Goal: Entertainment & Leisure: Consume media (video, audio)

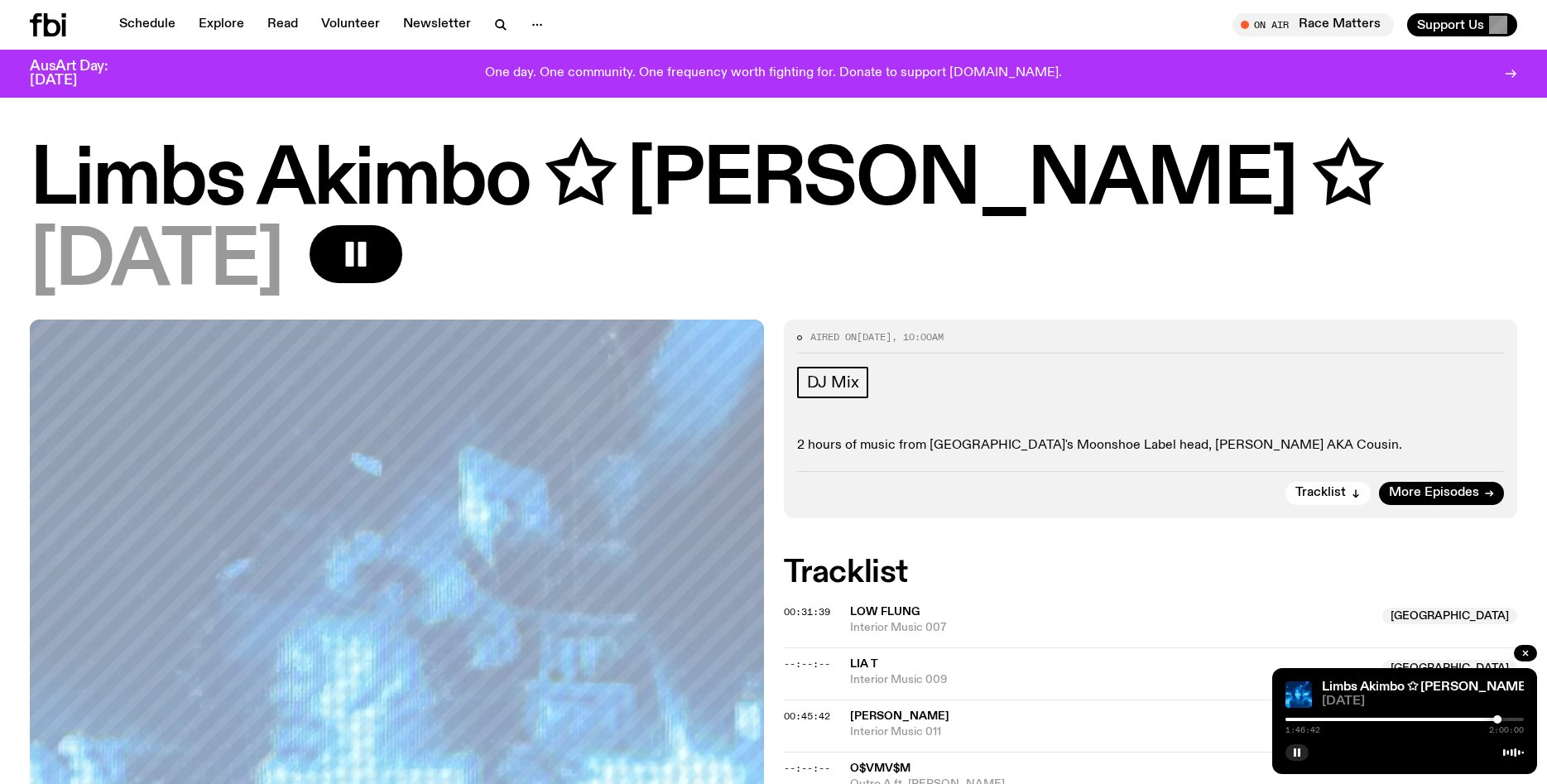
scroll to position [92, 0]
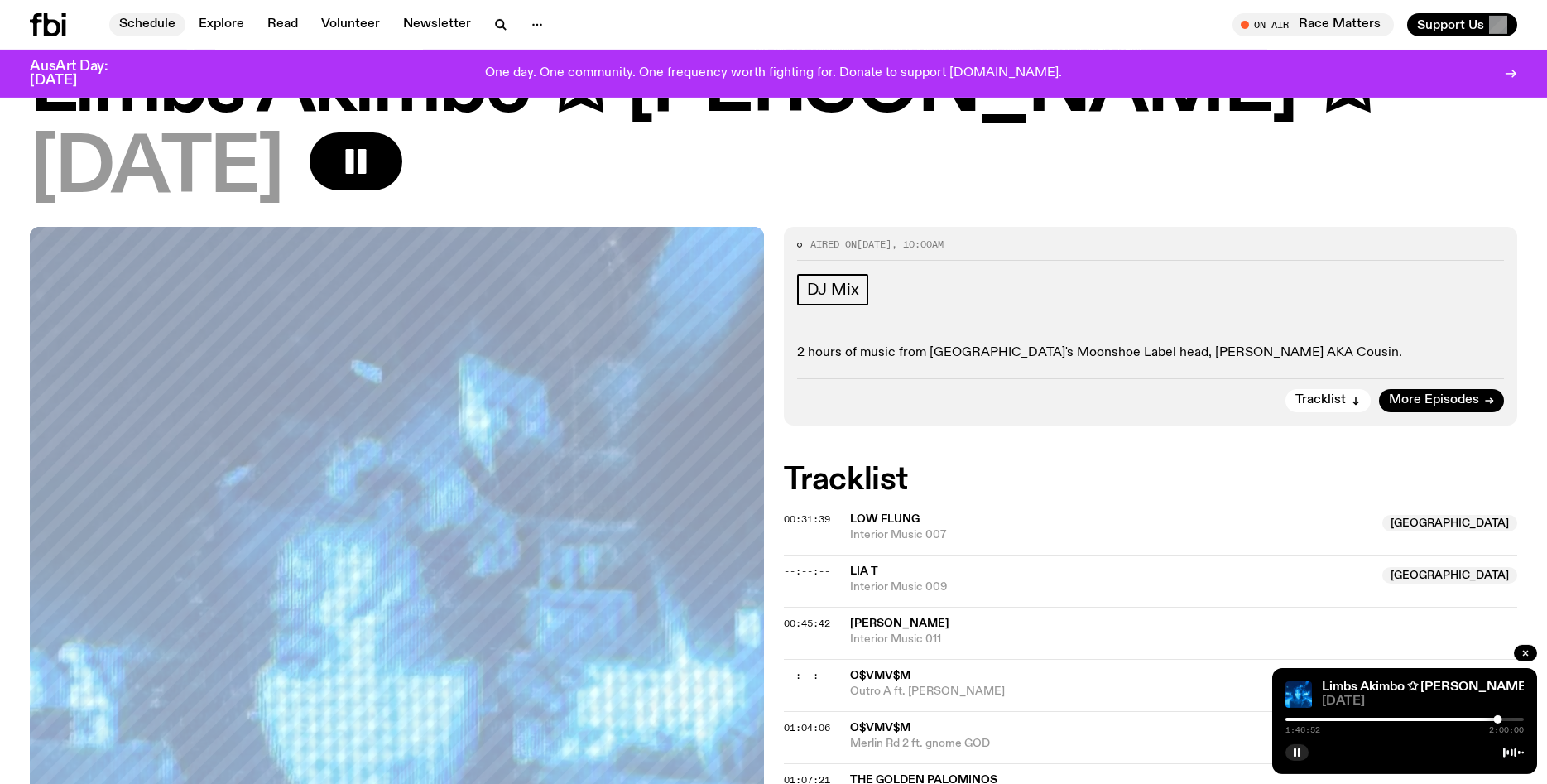
click at [153, 24] on link "Schedule" at bounding box center [147, 25] width 76 height 23
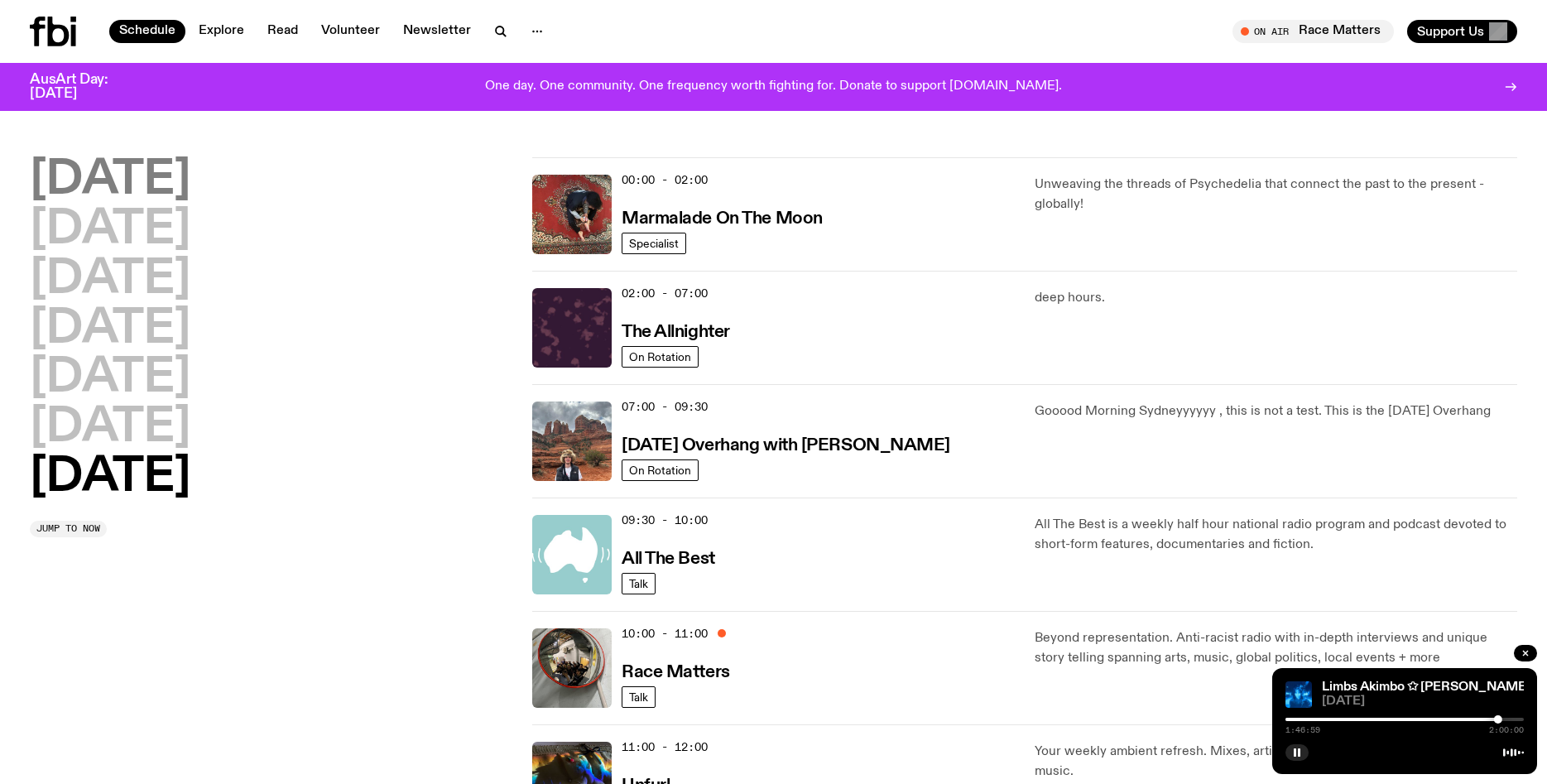
click at [159, 189] on h2 "[DATE]" at bounding box center [110, 181] width 160 height 46
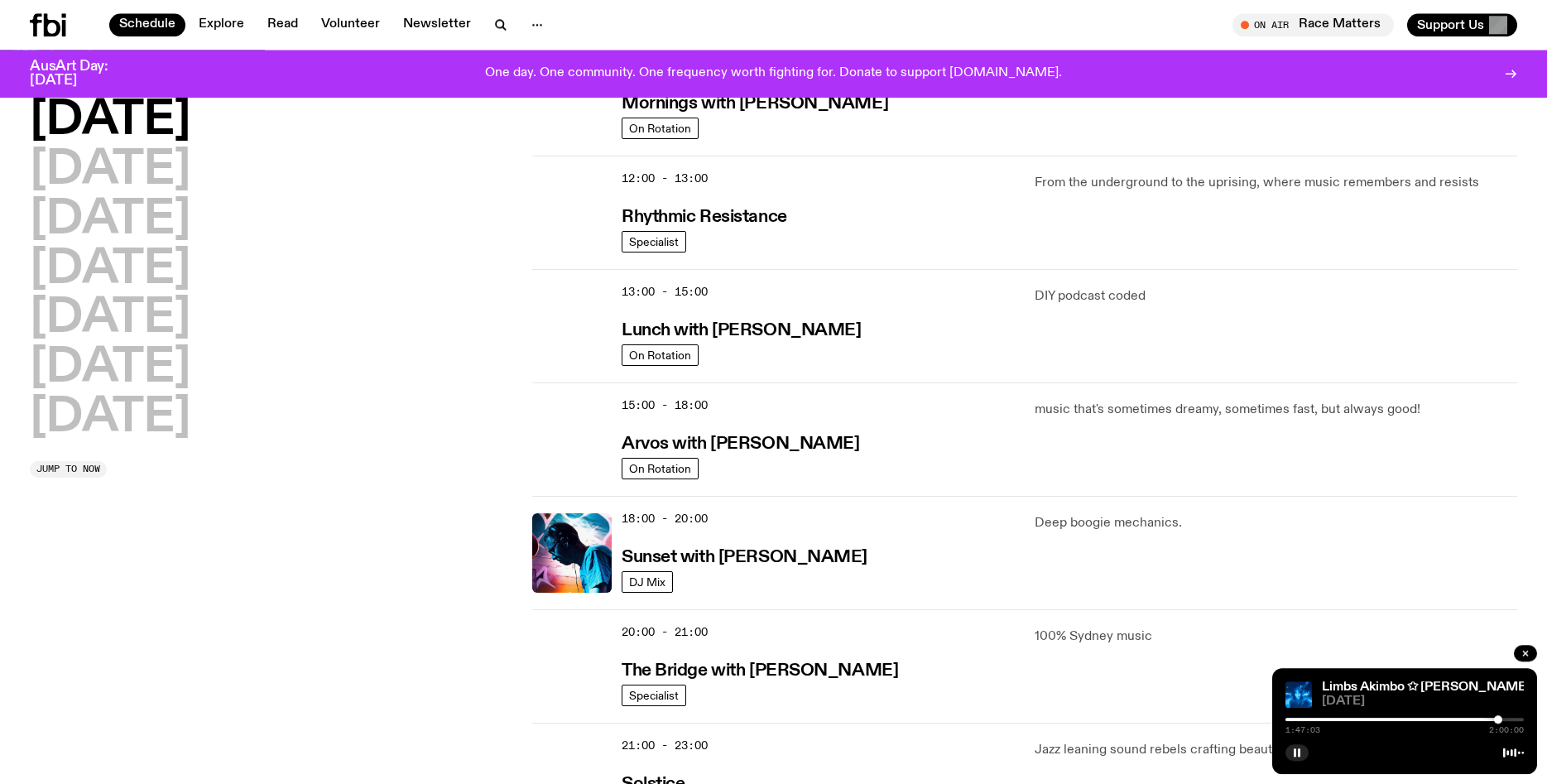
scroll to position [333, 0]
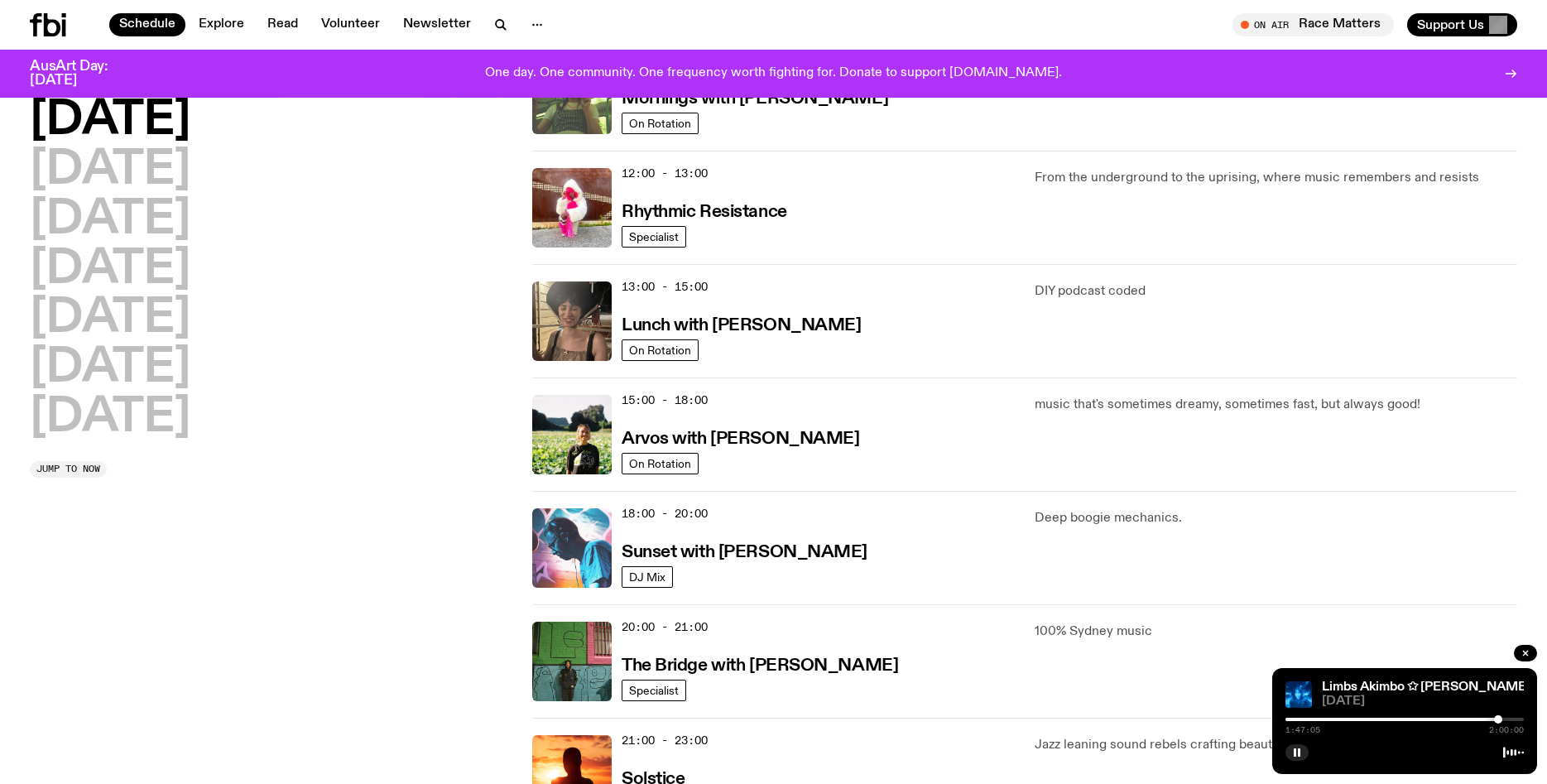
click at [585, 527] on img at bounding box center [572, 548] width 80 height 80
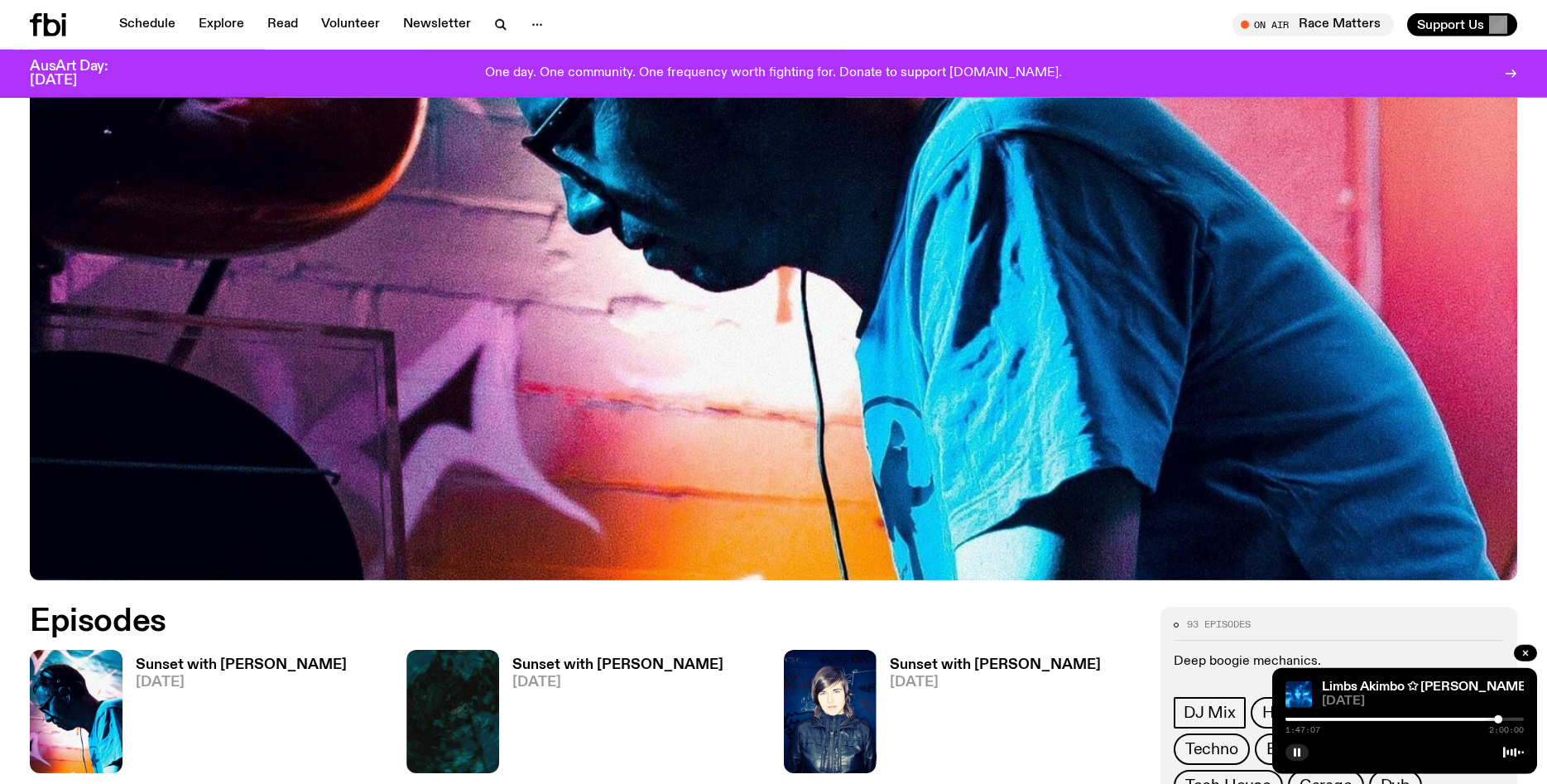
scroll to position [531, 0]
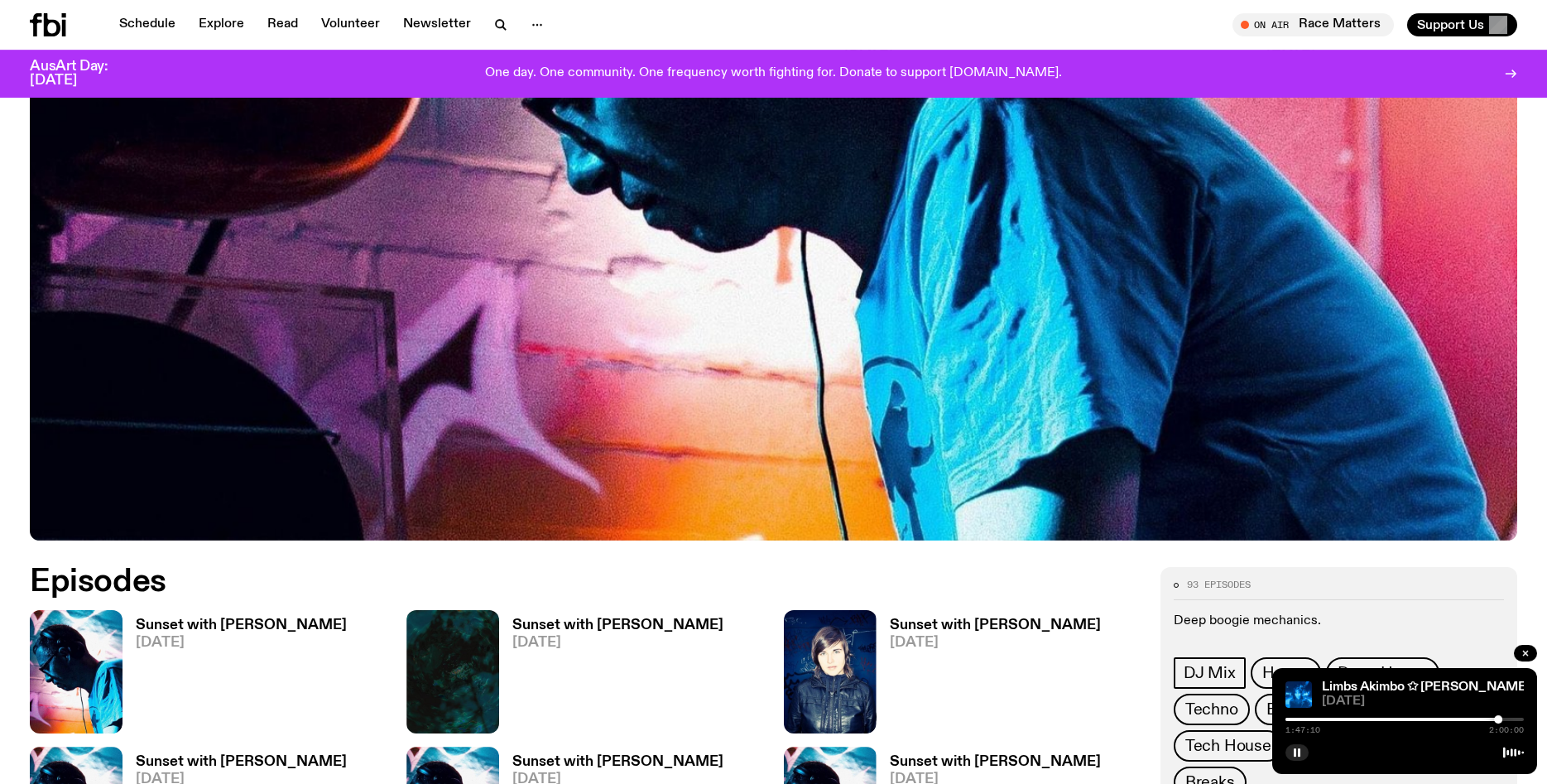
click at [86, 661] on img at bounding box center [76, 672] width 92 height 123
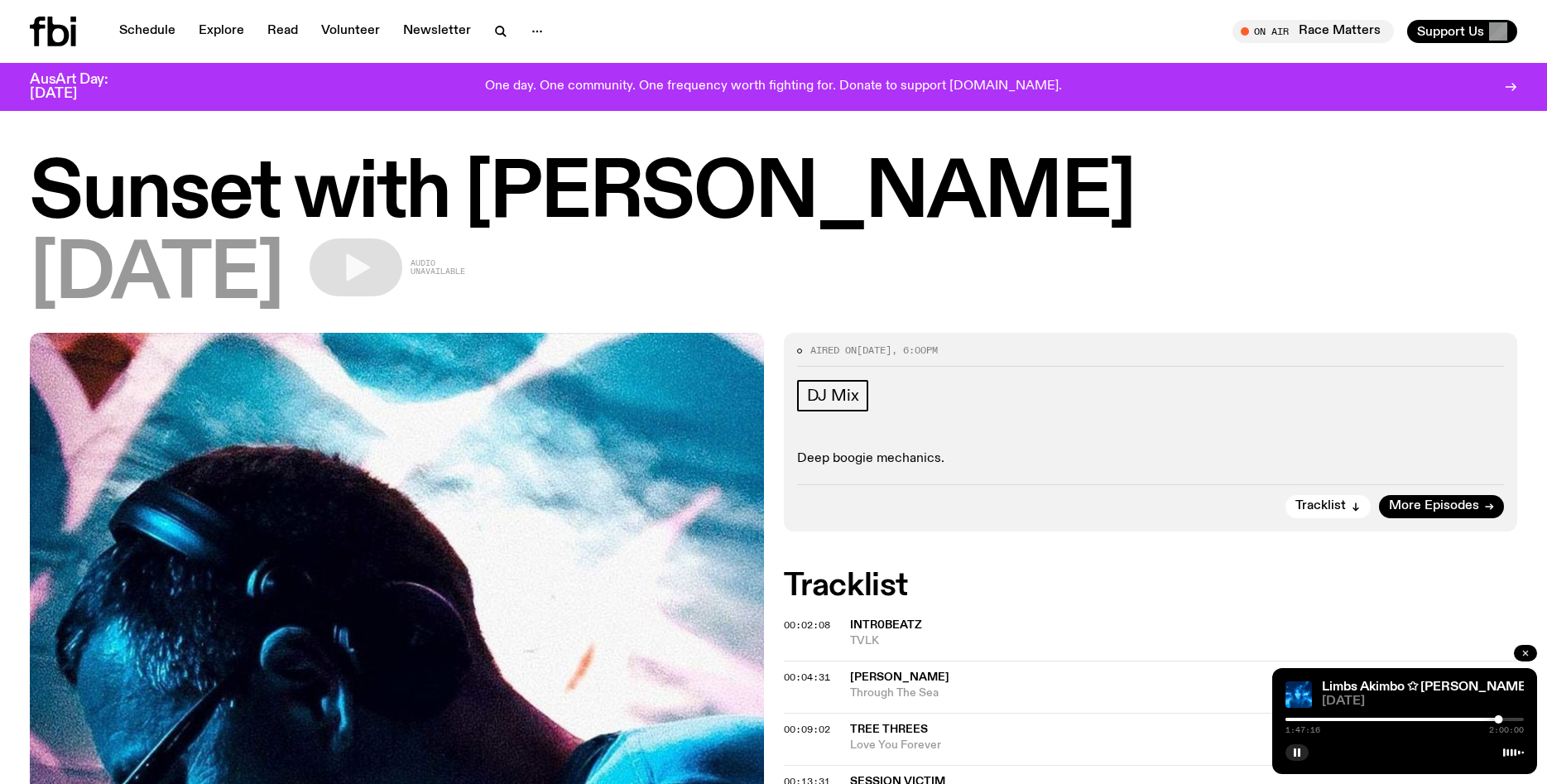
click at [1526, 654] on icon "button" at bounding box center [1525, 652] width 5 height 5
